Goal: Task Accomplishment & Management: Manage account settings

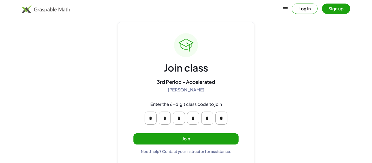
scroll to position [10, 0]
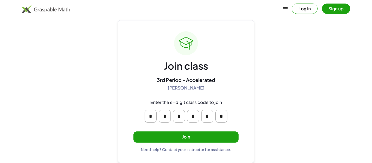
click at [201, 138] on button "Join" at bounding box center [186, 137] width 105 height 11
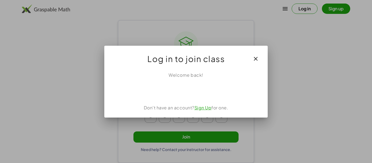
scroll to position [0, 0]
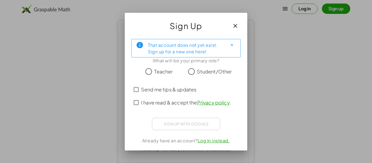
click at [199, 73] on span "Student/Other" at bounding box center [214, 71] width 35 height 7
click at [178, 104] on span "I have read & accept the Privacy policy ." at bounding box center [186, 102] width 90 height 7
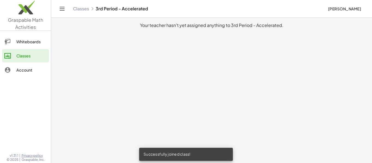
click at [42, 40] on div "Whiteboards" at bounding box center [31, 41] width 30 height 7
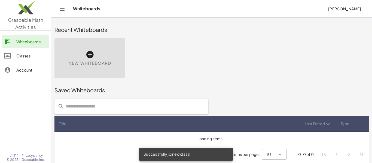
click at [30, 65] on link "Account" at bounding box center [25, 70] width 47 height 13
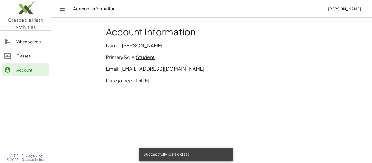
click at [38, 49] on div "Whiteboards Classes Account" at bounding box center [25, 56] width 51 height 47
click at [36, 43] on div "Whiteboards" at bounding box center [31, 41] width 30 height 7
